Goal: Task Accomplishment & Management: Manage account settings

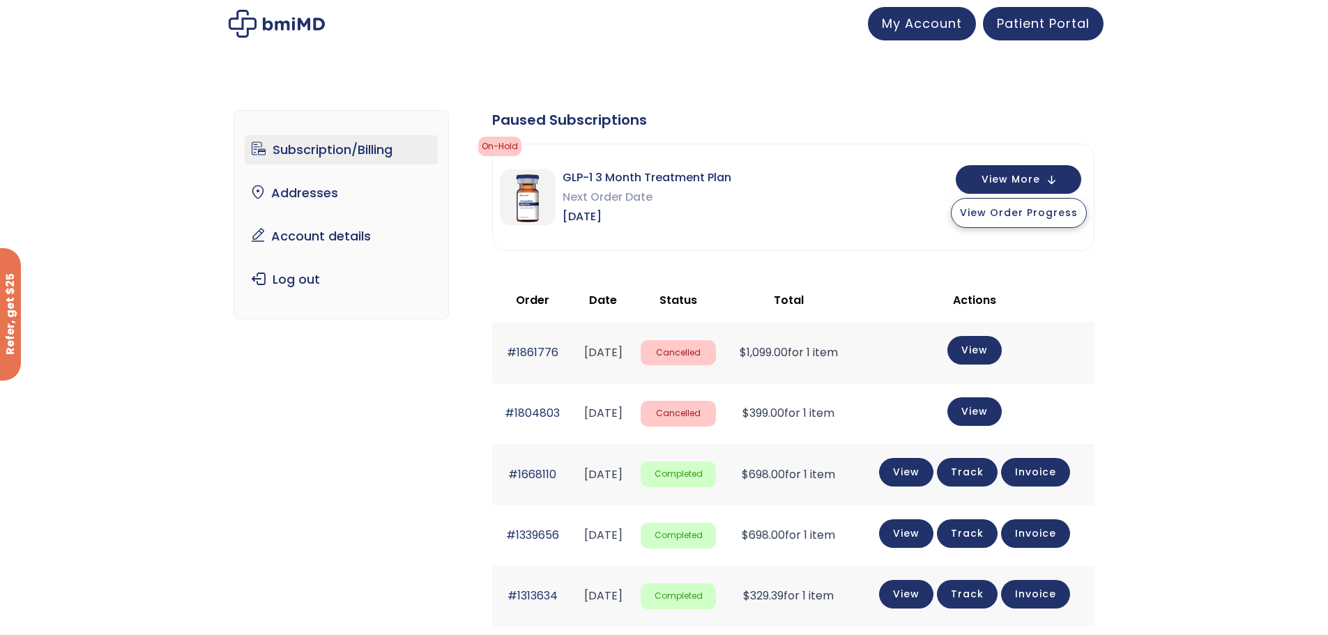
click at [991, 215] on span "View Order Progress" at bounding box center [1019, 213] width 118 height 14
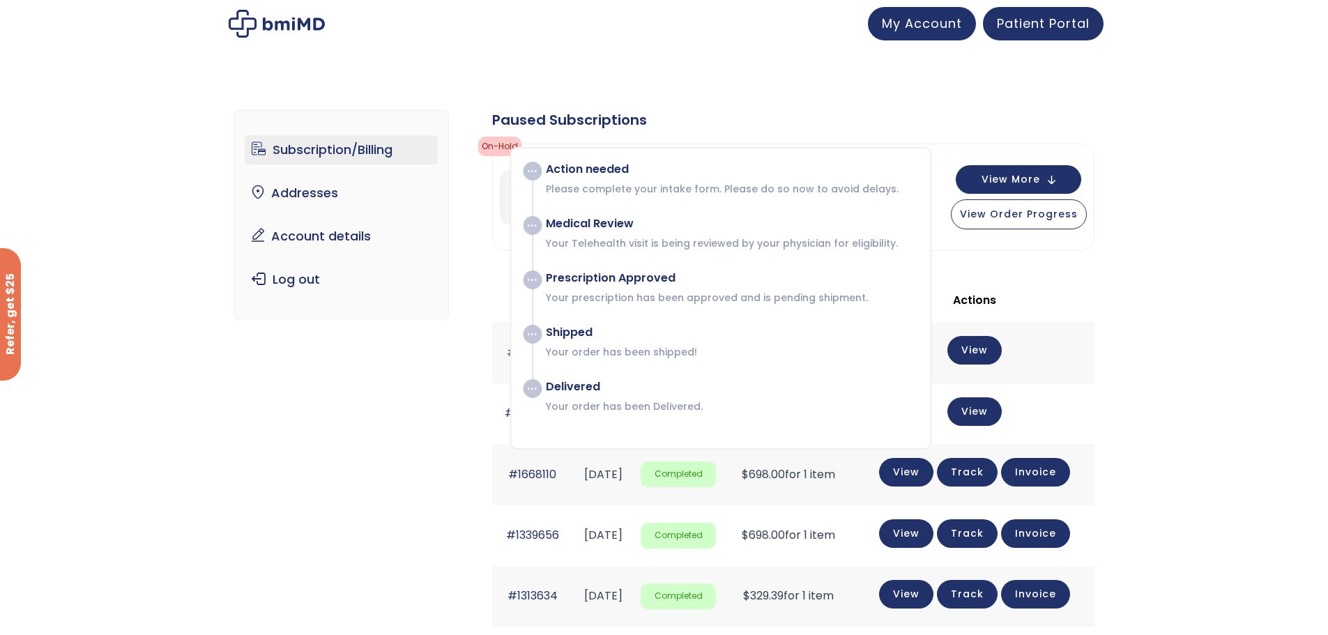
click at [720, 96] on div "Subscription/Billing bmiRewards Addresses Account details Submit a Review Log o…" at bounding box center [664, 526] width 861 height 889
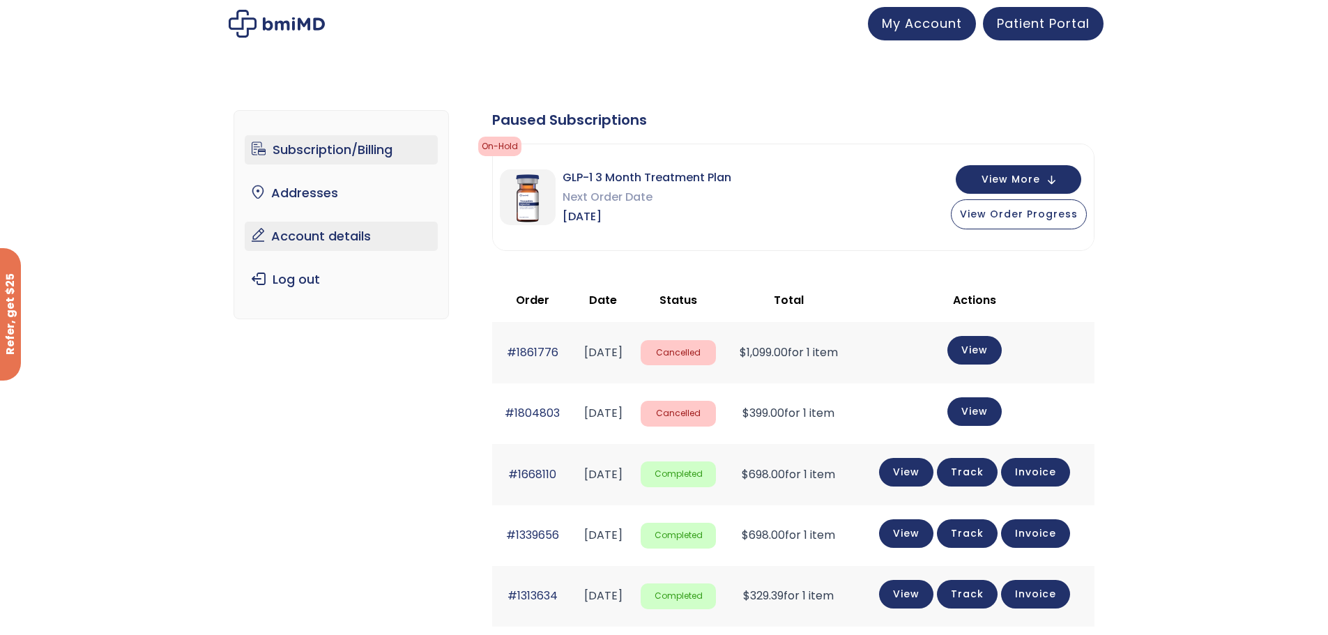
click at [307, 238] on link "Account details" at bounding box center [341, 236] width 193 height 29
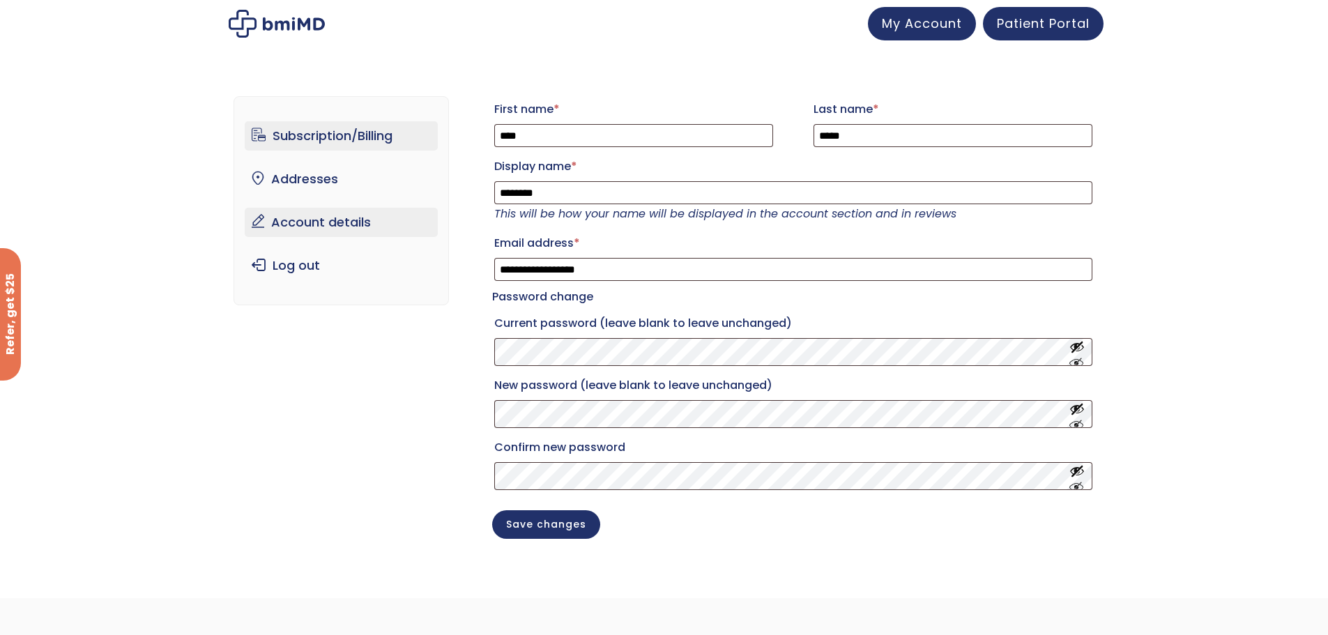
click at [317, 133] on link "Subscription/Billing" at bounding box center [341, 135] width 193 height 29
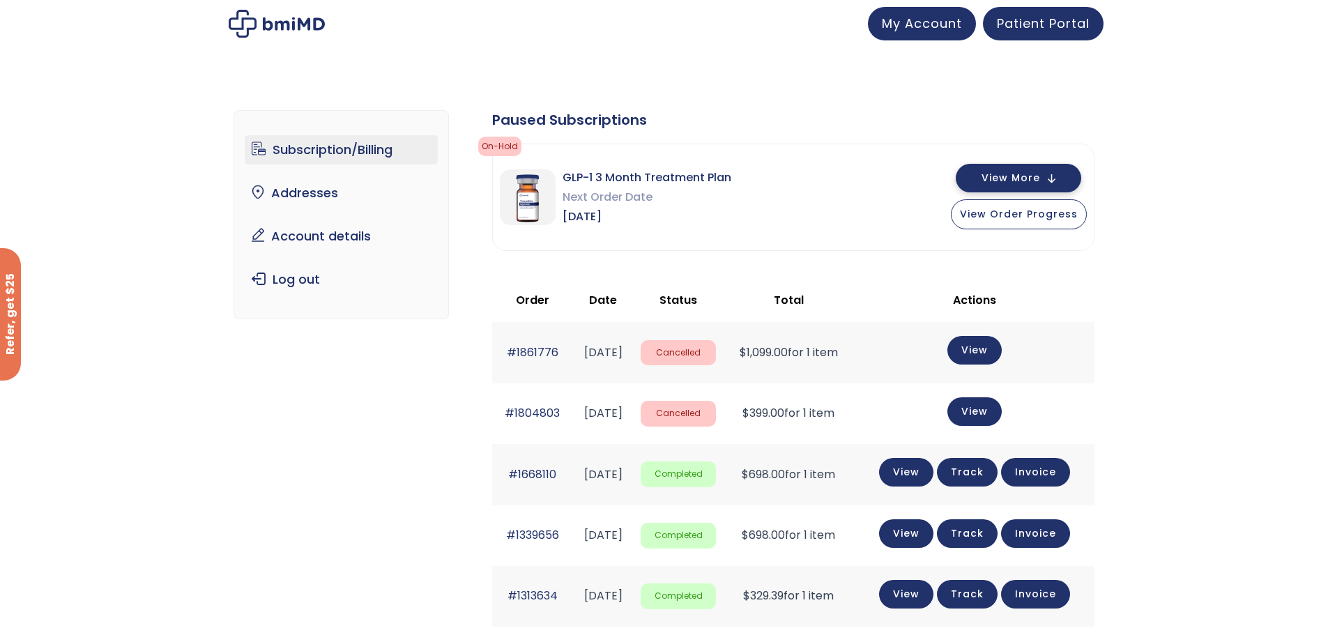
click at [1007, 170] on button "View More" at bounding box center [1018, 178] width 125 height 29
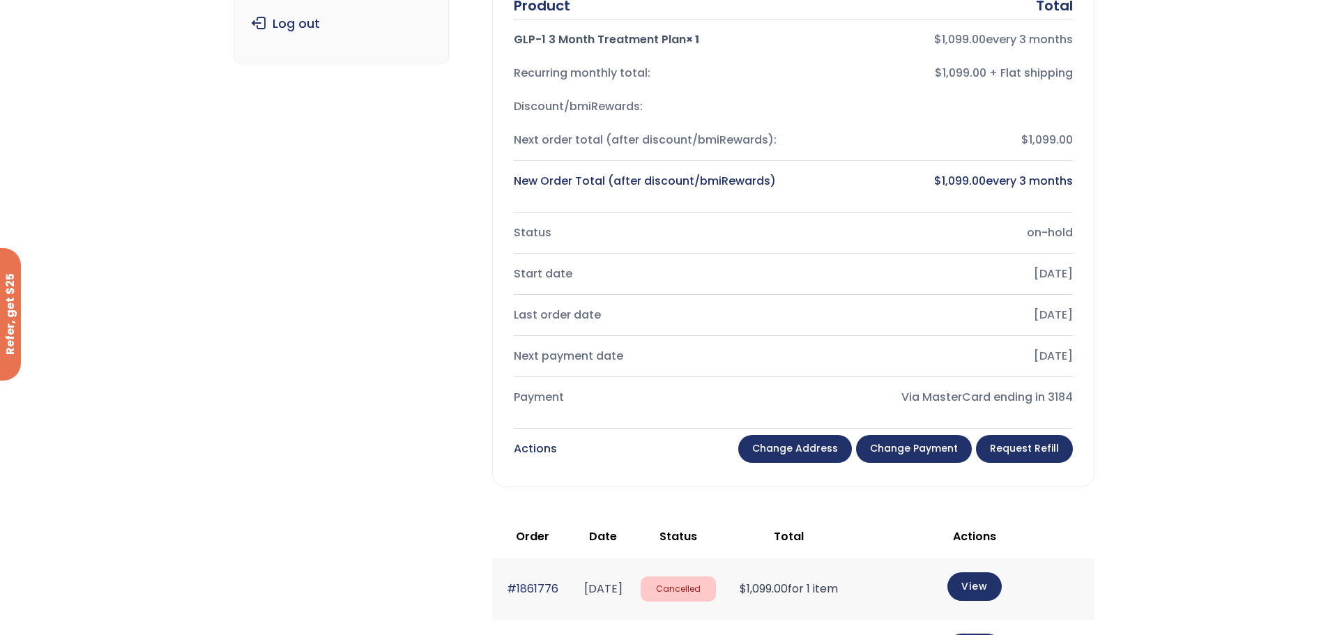
scroll to position [511, 0]
